Goal: Check status: Check status

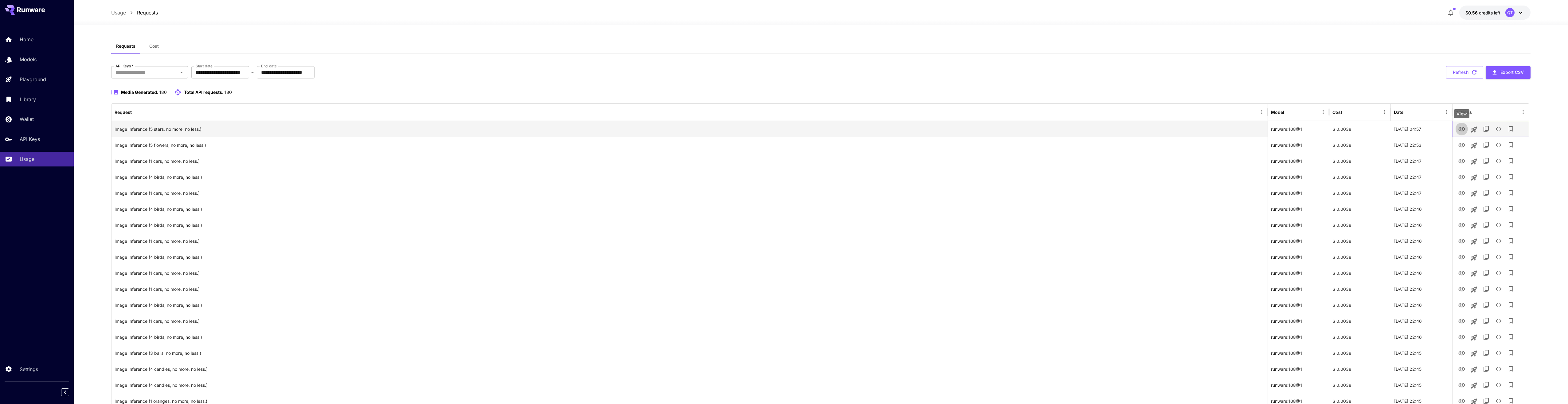
click at [1465, 130] on icon "View" at bounding box center [1461, 129] width 7 height 7
click at [1463, 70] on button "Refresh" at bounding box center [1465, 72] width 37 height 13
click at [1461, 130] on icon "View" at bounding box center [1461, 129] width 7 height 7
click at [1452, 76] on button "Refresh" at bounding box center [1465, 72] width 37 height 13
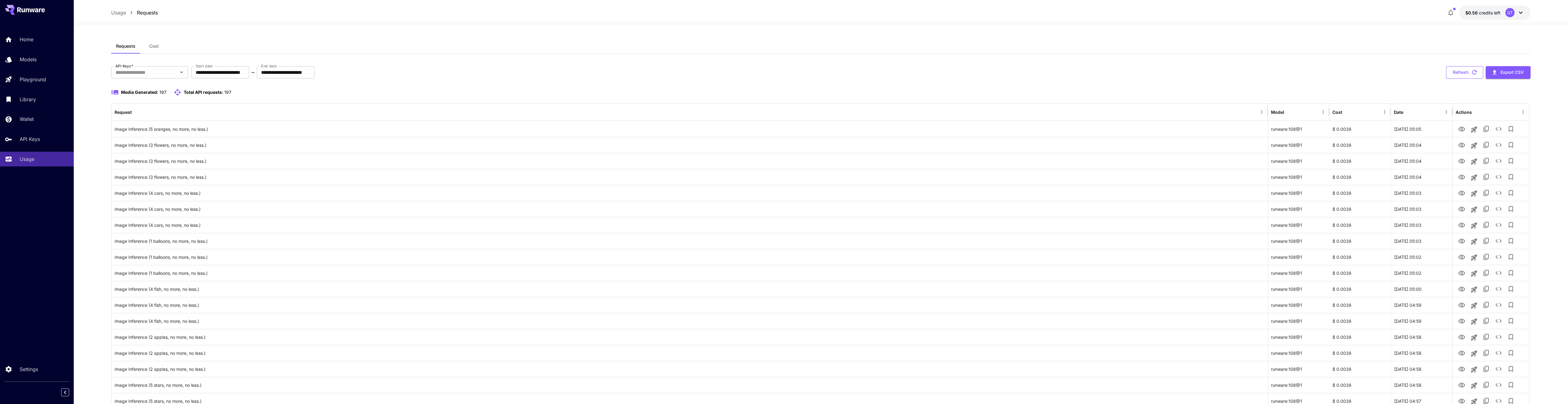
click at [1457, 75] on button "Refresh" at bounding box center [1465, 72] width 37 height 13
click at [1458, 74] on button "Refresh" at bounding box center [1465, 72] width 37 height 13
click at [1462, 126] on icon "View" at bounding box center [1461, 129] width 7 height 7
click at [1459, 73] on button "Refresh" at bounding box center [1465, 72] width 37 height 13
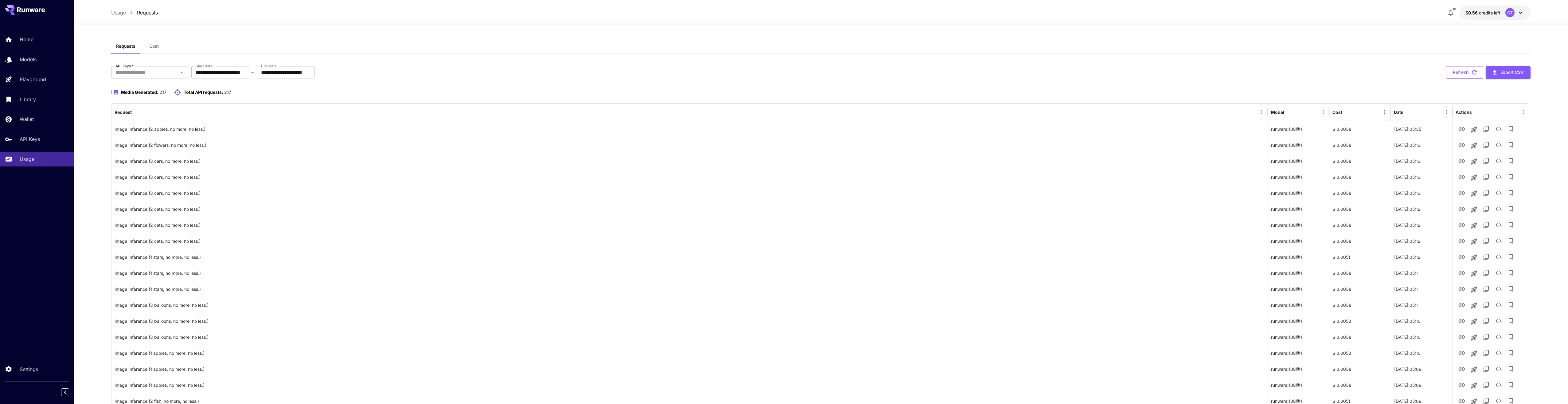
click at [1464, 74] on button "Refresh" at bounding box center [1465, 72] width 37 height 13
click at [1465, 73] on button "Refresh" at bounding box center [1465, 72] width 37 height 13
click at [1463, 160] on icon "View" at bounding box center [1461, 161] width 7 height 5
click at [1461, 144] on icon "View" at bounding box center [1461, 145] width 7 height 5
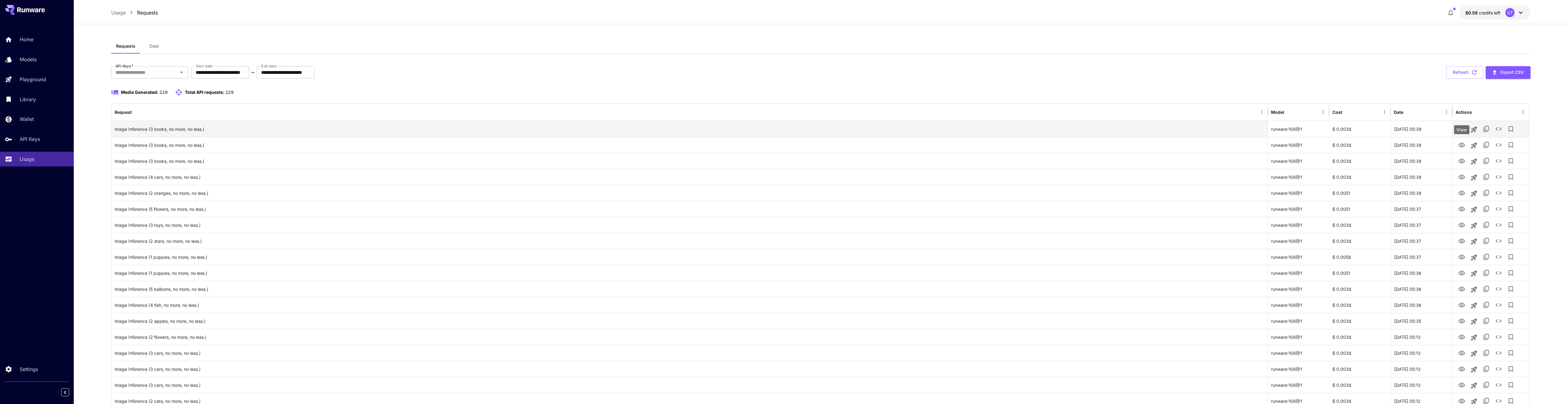
click at [1458, 127] on icon "View" at bounding box center [1461, 129] width 7 height 7
click at [1465, 69] on button "Refresh" at bounding box center [1465, 72] width 37 height 13
click at [1457, 74] on button "Refresh" at bounding box center [1465, 72] width 37 height 13
click at [1457, 71] on button "Refresh" at bounding box center [1465, 72] width 37 height 13
